Goal: Information Seeking & Learning: Learn about a topic

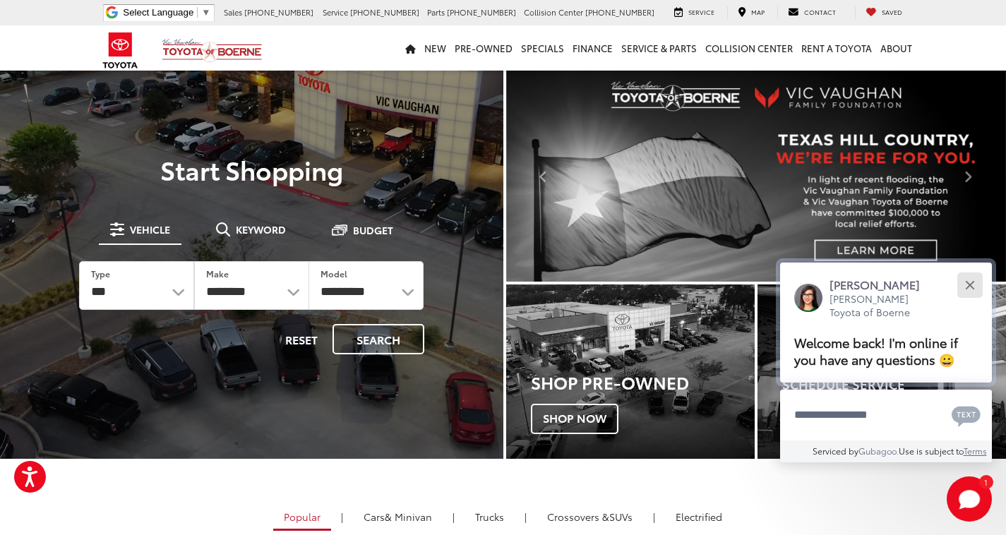
click at [962, 284] on button "Close" at bounding box center [969, 285] width 30 height 30
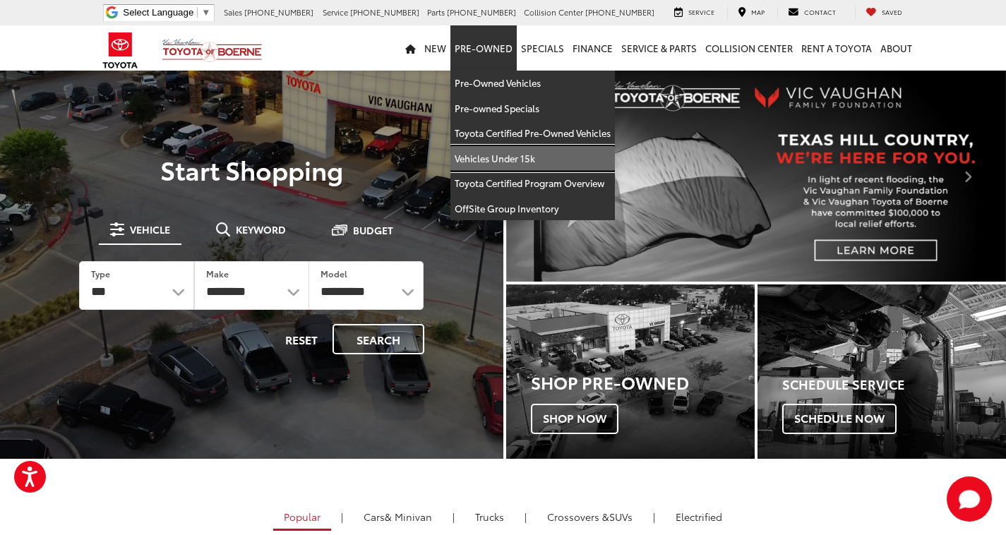
click at [503, 148] on link "Vehicles Under 15k" at bounding box center [532, 158] width 164 height 25
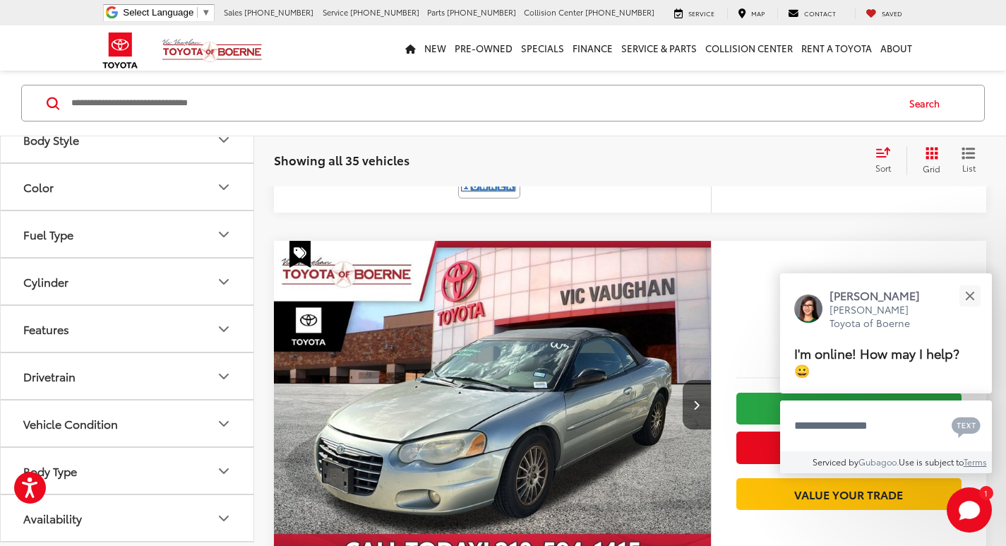
scroll to position [847, 0]
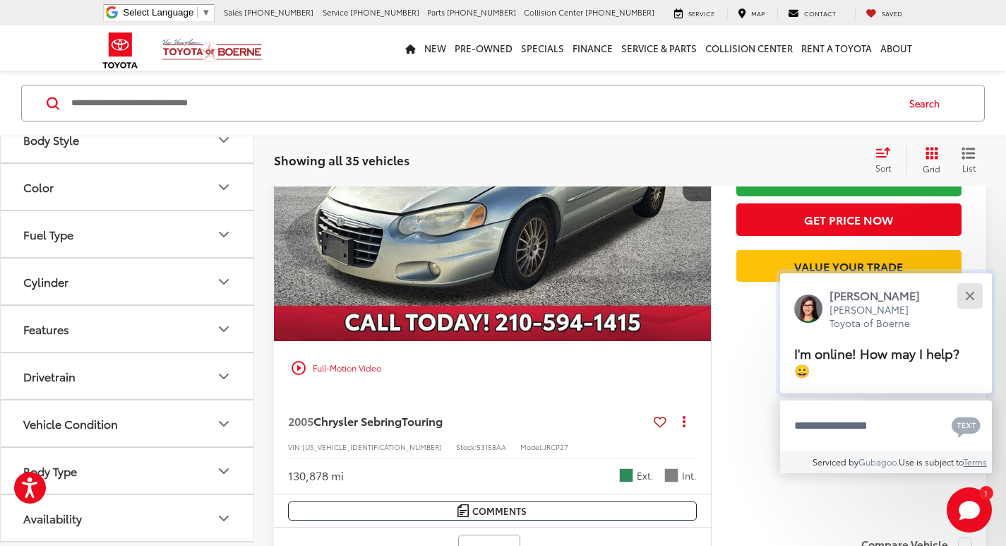
click at [975, 299] on button "Close" at bounding box center [969, 295] width 30 height 30
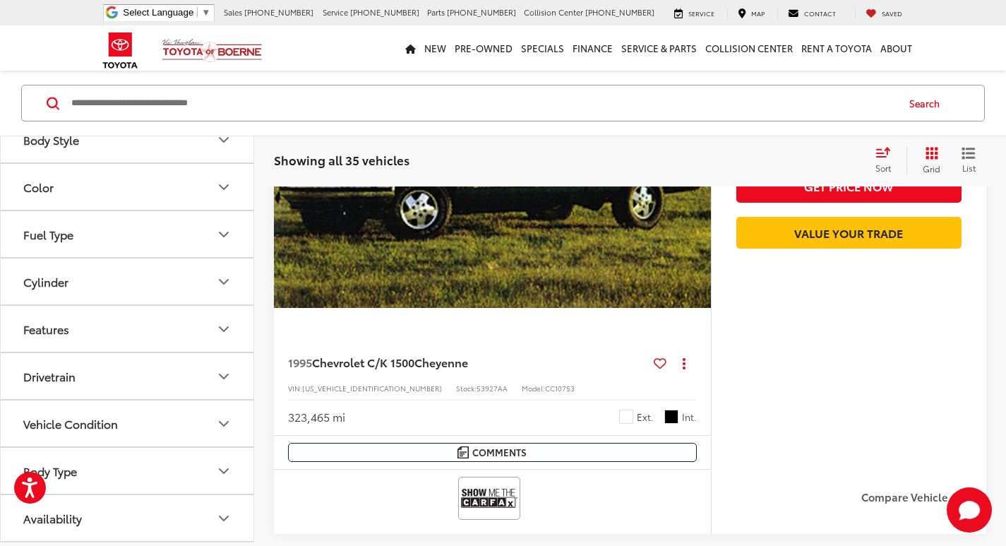
scroll to position [4306, 0]
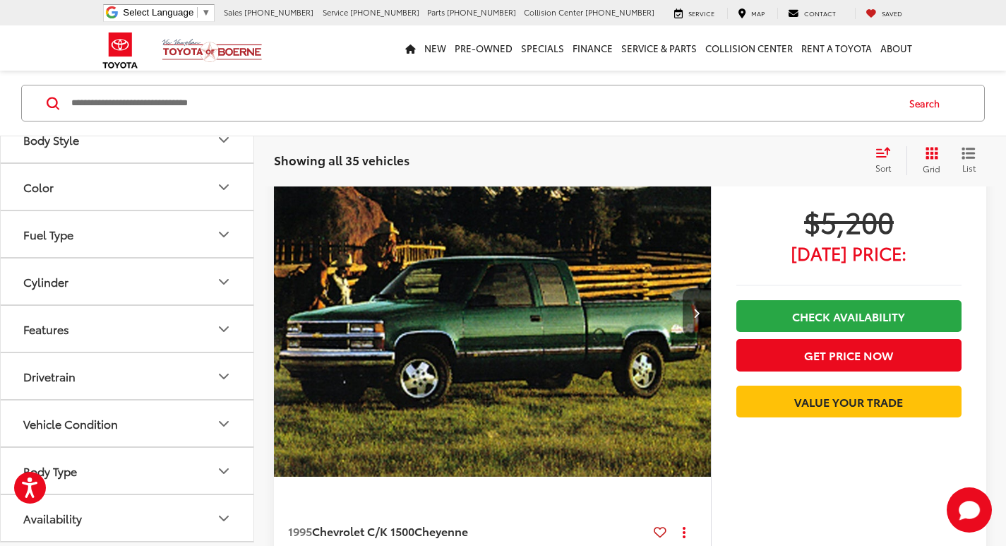
click at [697, 314] on icon "Next image" at bounding box center [696, 313] width 6 height 10
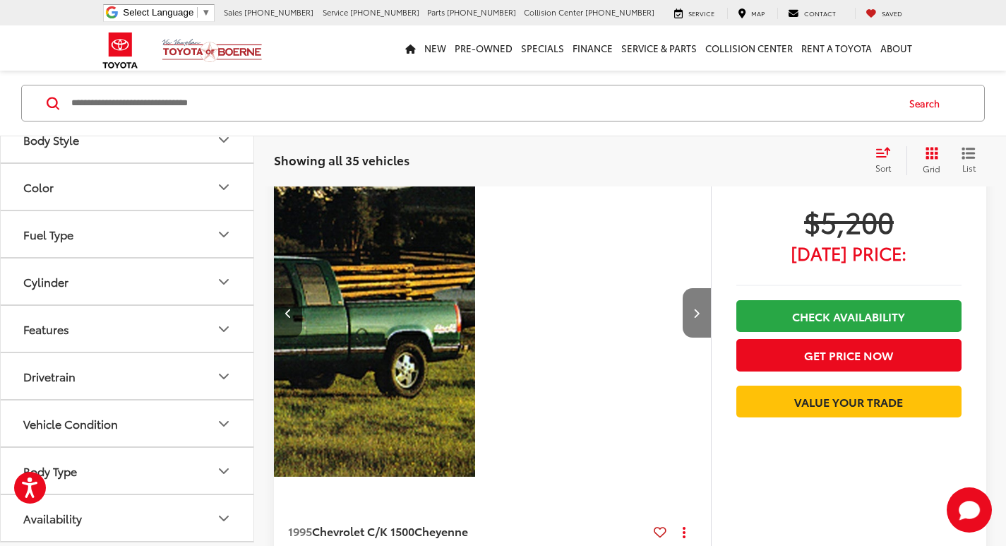
scroll to position [0, 439]
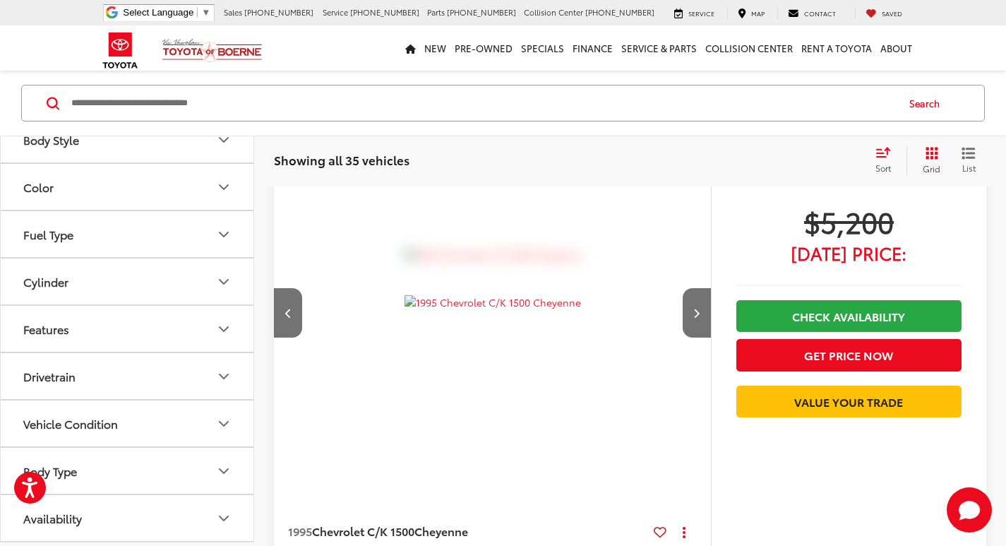
click at [294, 309] on button "Previous image" at bounding box center [288, 312] width 28 height 49
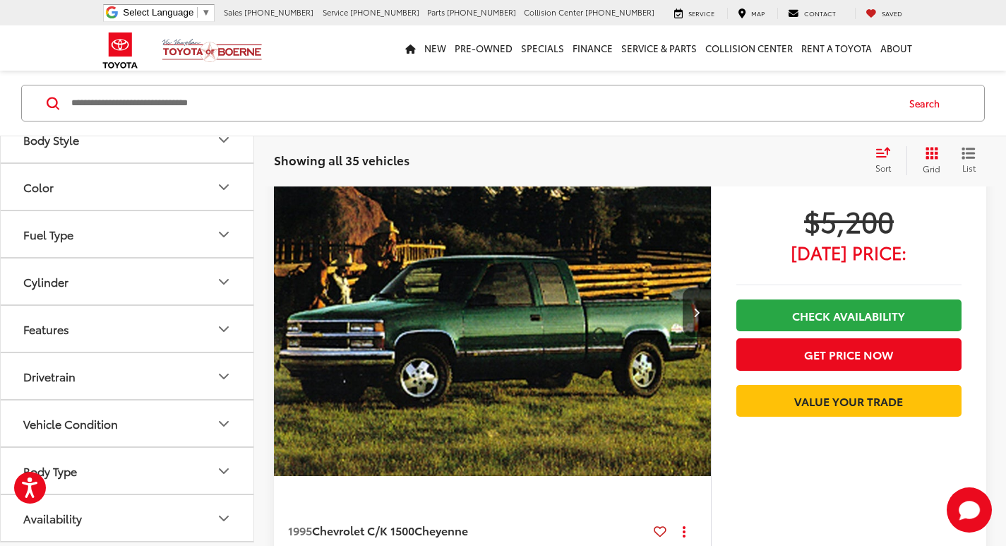
scroll to position [4306, 0]
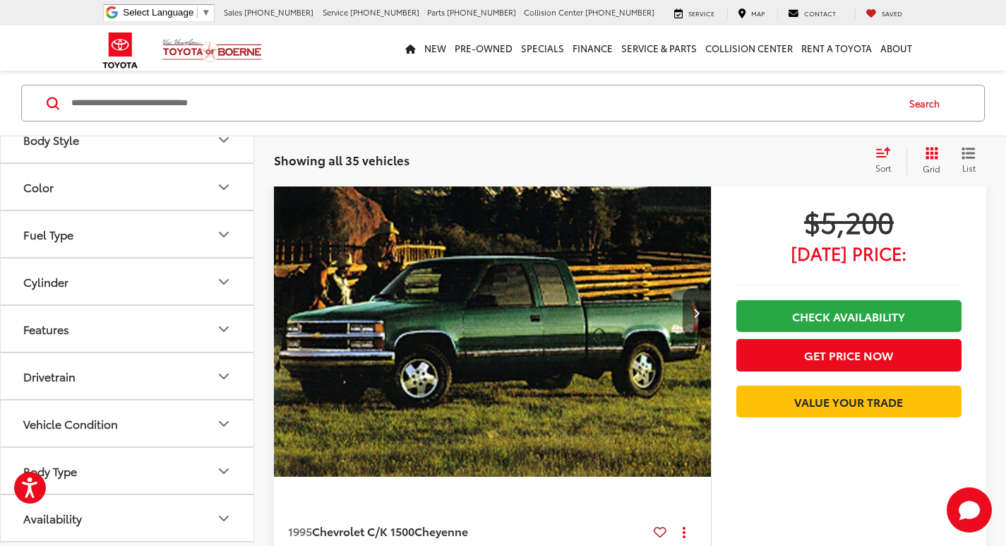
click at [694, 313] on icon "Next image" at bounding box center [696, 313] width 6 height 10
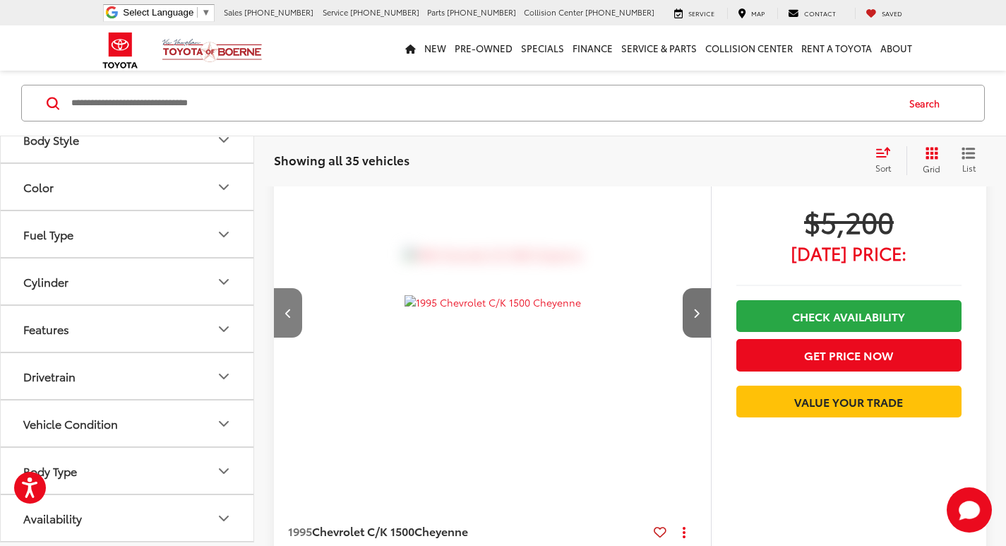
click at [282, 317] on button "Previous image" at bounding box center [288, 312] width 28 height 49
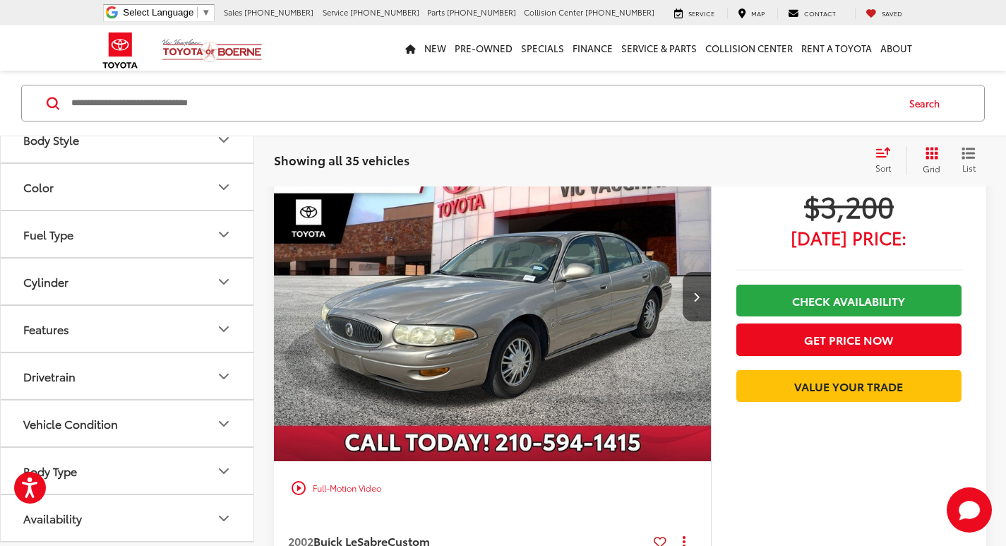
scroll to position [2595, 0]
